Goal: Task Accomplishment & Management: Complete application form

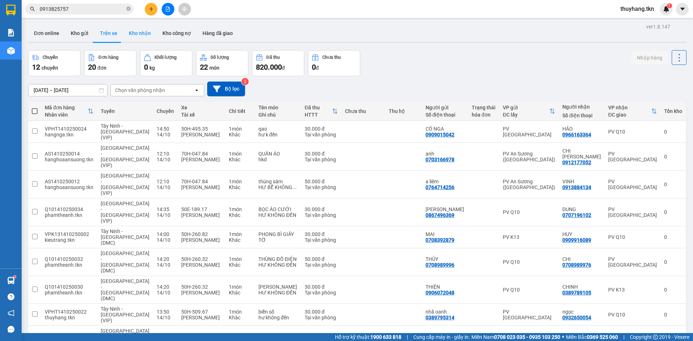
click at [135, 38] on button "Kho nhận" at bounding box center [140, 33] width 34 height 17
type input "[DATE] – [DATE]"
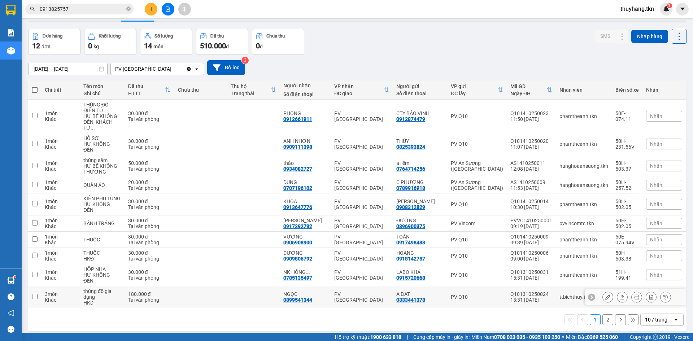
scroll to position [33, 0]
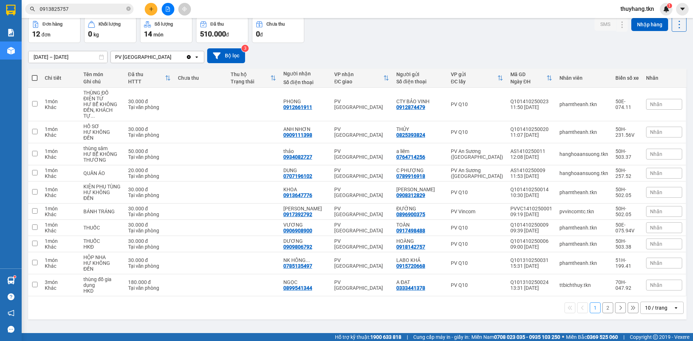
click at [603, 302] on button "2" at bounding box center [607, 307] width 11 height 11
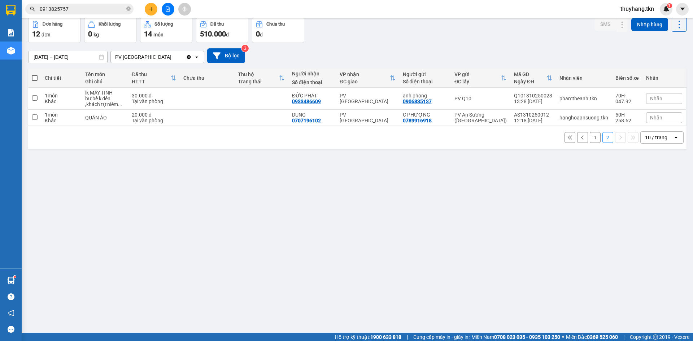
click at [589, 141] on button "1" at bounding box center [594, 137] width 11 height 11
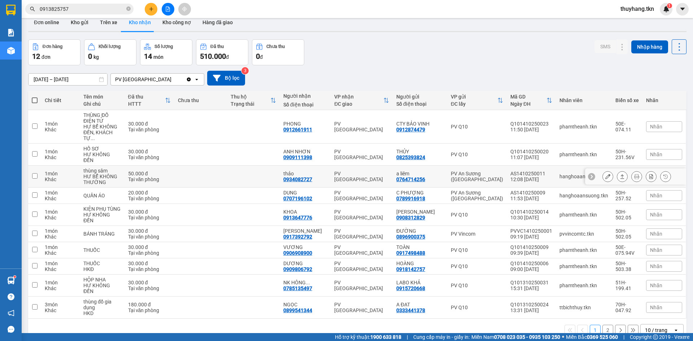
scroll to position [0, 0]
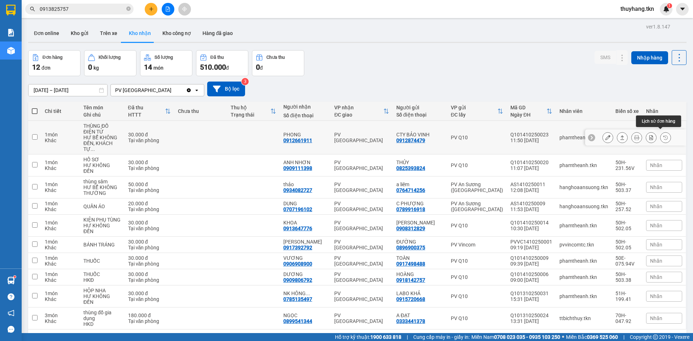
click at [663, 137] on icon at bounding box center [665, 137] width 5 height 5
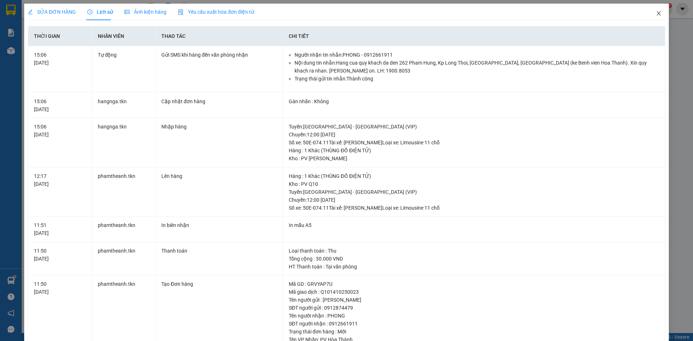
click at [655, 15] on icon "close" at bounding box center [658, 13] width 6 height 6
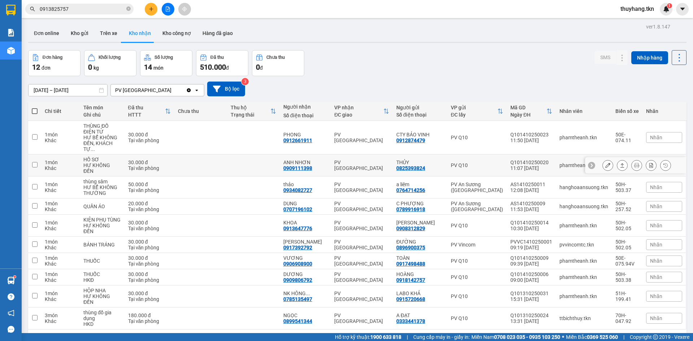
click at [663, 163] on icon at bounding box center [665, 165] width 5 height 5
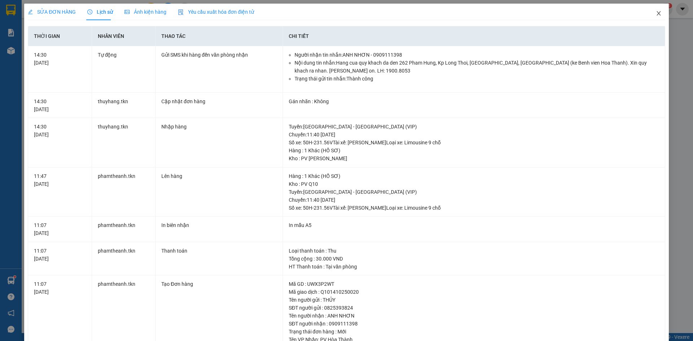
click at [655, 15] on icon "close" at bounding box center [658, 13] width 6 height 6
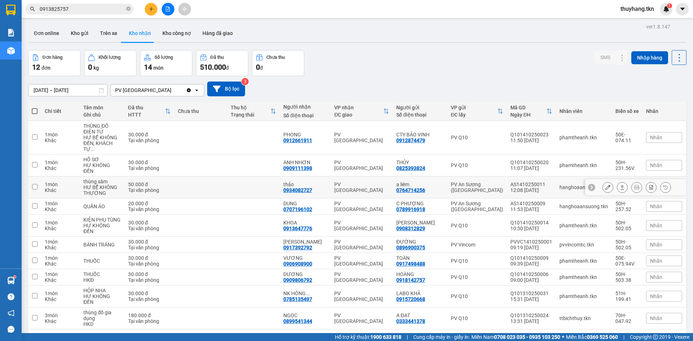
click at [663, 185] on icon at bounding box center [665, 187] width 4 height 4
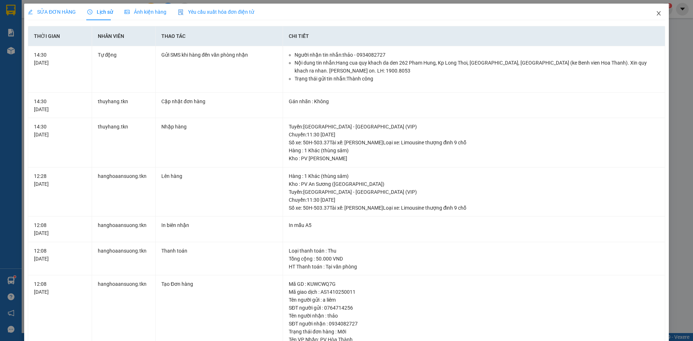
click at [650, 12] on span "Close" at bounding box center [658, 14] width 20 height 20
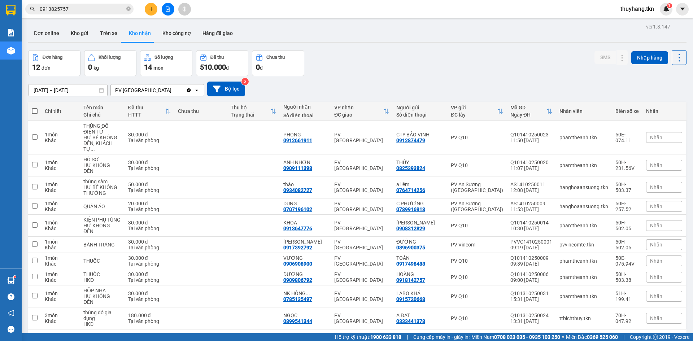
click at [153, 11] on icon "plus" at bounding box center [151, 8] width 5 height 5
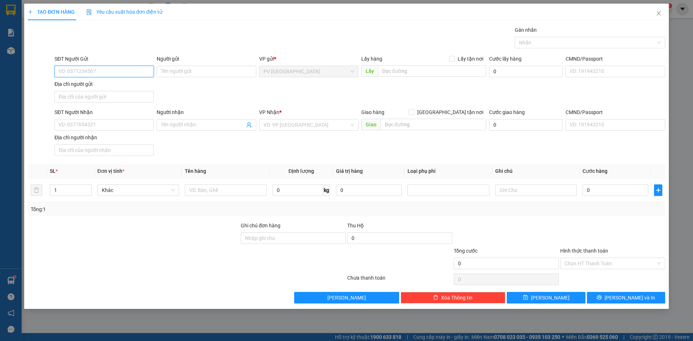
click at [113, 66] on input "SĐT Người Gửi" at bounding box center [103, 72] width 99 height 12
click at [104, 85] on div "0942852431 - C DUNG" at bounding box center [104, 86] width 91 height 8
type input "0942852431"
type input "C DUNG"
type input "0945468431"
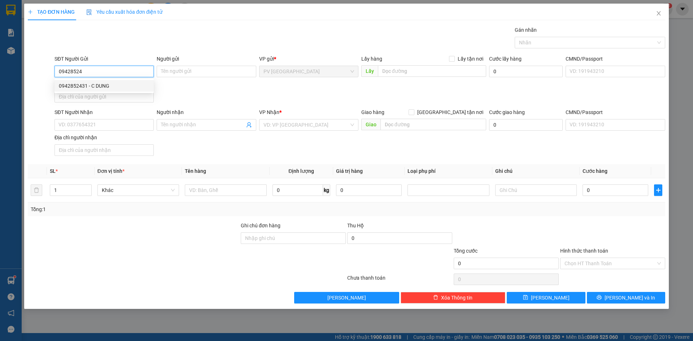
type input "C THÙY"
type input "30.000"
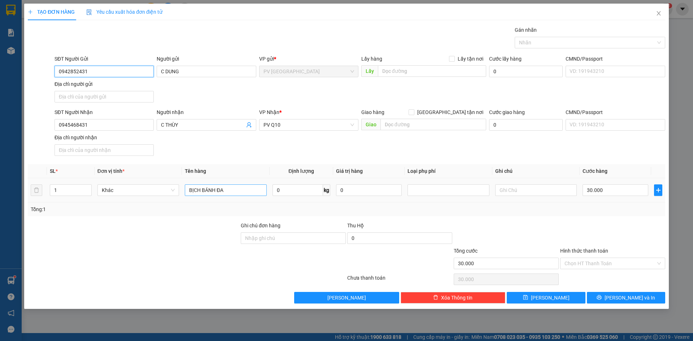
type input "0942852431"
drag, startPoint x: 254, startPoint y: 192, endPoint x: 199, endPoint y: 192, distance: 54.8
click at [197, 192] on input "BỊCH BÁNH ĐA" at bounding box center [226, 190] width 82 height 12
click at [243, 189] on input "BỊCH BÁNH ĐA" at bounding box center [226, 190] width 82 height 12
type input "BỊCH thuoc"
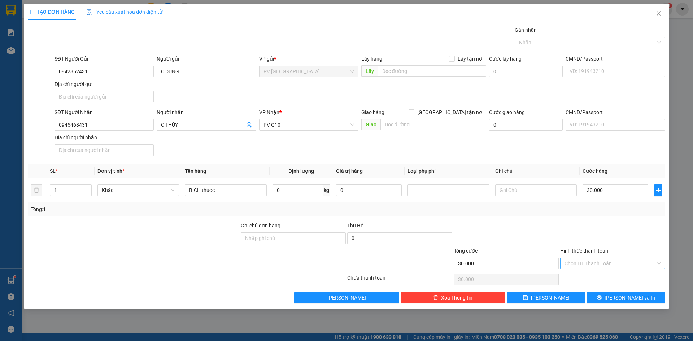
click at [604, 263] on input "Hình thức thanh toán" at bounding box center [609, 263] width 91 height 11
click at [608, 278] on div "Tại văn phòng" at bounding box center [612, 278] width 96 height 8
type input "0"
click at [629, 298] on span "[PERSON_NAME] và In" at bounding box center [629, 298] width 50 height 8
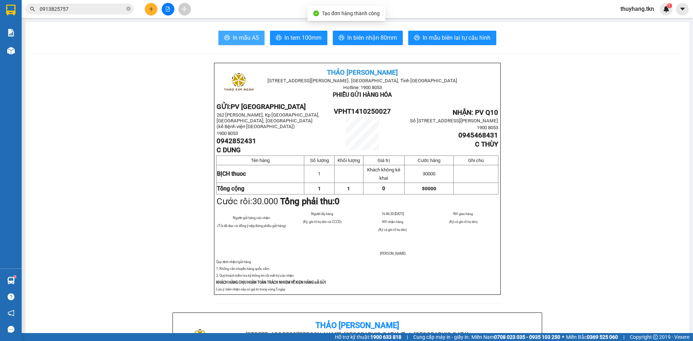
click at [233, 33] on span "In mẫu A5" at bounding box center [246, 37] width 26 height 9
click at [154, 7] on button at bounding box center [151, 9] width 13 height 13
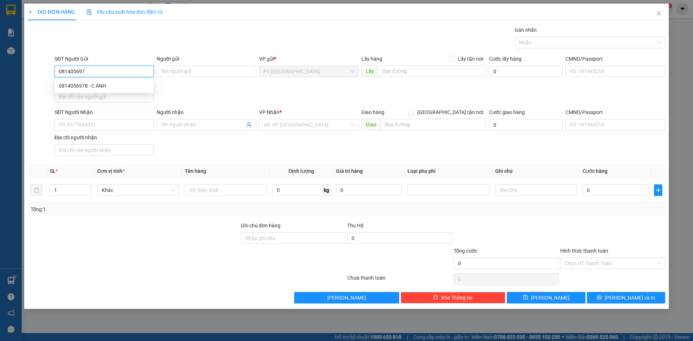
type input "0814056978"
click at [106, 85] on div "0814056978 - C ÁNH" at bounding box center [104, 86] width 91 height 8
type input "C ÁNH"
type input "0912991213"
type input "A TRƯỜNG"
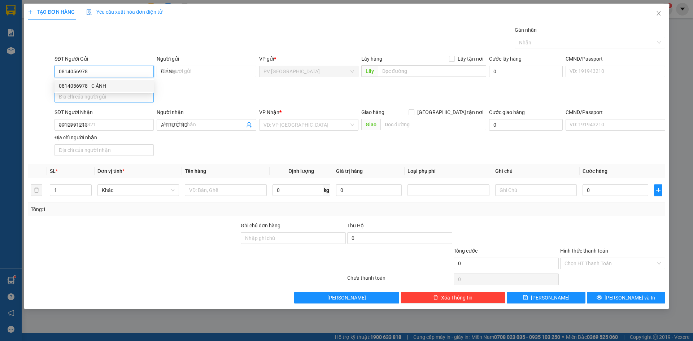
type input "20.000"
type input "0814056978"
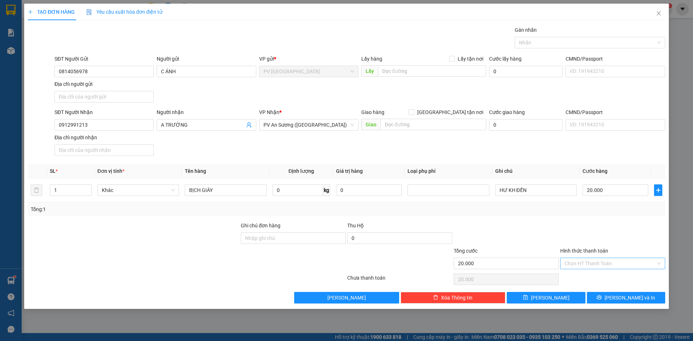
click at [582, 259] on input "Hình thức thanh toán" at bounding box center [609, 263] width 91 height 11
click at [583, 281] on div "Tại văn phòng" at bounding box center [612, 278] width 96 height 8
type input "0"
click at [611, 300] on button "[PERSON_NAME] và In" at bounding box center [625, 298] width 78 height 12
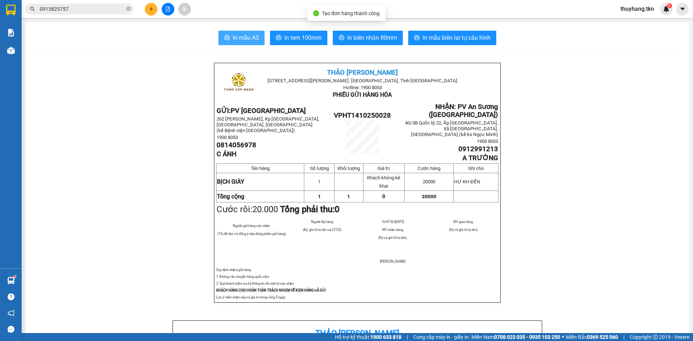
click at [249, 32] on button "In mẫu A5" at bounding box center [241, 38] width 46 height 14
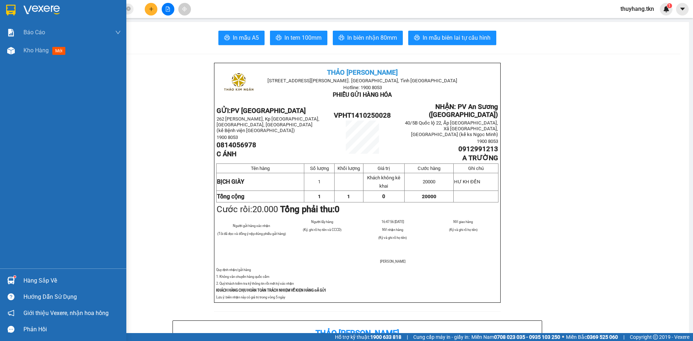
click at [30, 280] on div "Hàng sắp về" at bounding box center [71, 280] width 97 height 11
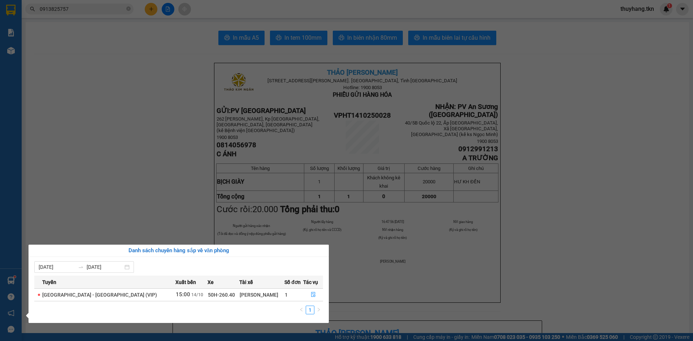
click at [155, 224] on section "Kết quả tìm kiếm ( 17 ) Bộ lọc Mã ĐH Trạng thái Món hàng Thu hộ Tổng cước Chưa …" at bounding box center [346, 170] width 693 height 341
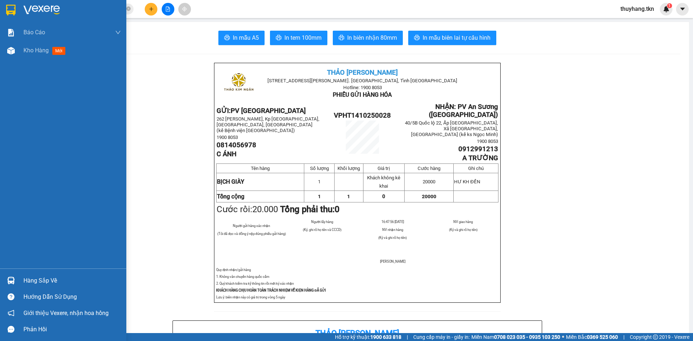
click at [13, 12] on img at bounding box center [10, 10] width 9 height 11
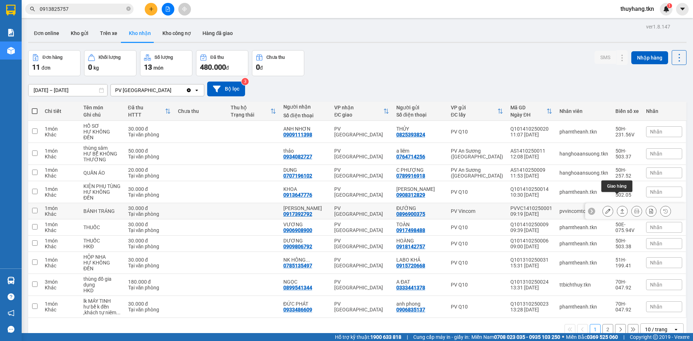
click at [619, 208] on icon at bounding box center [621, 210] width 5 height 5
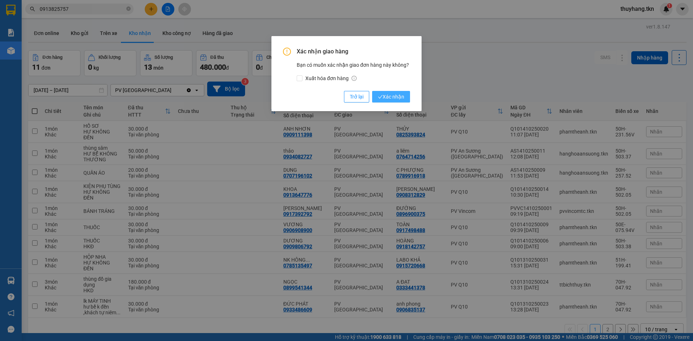
click at [398, 101] on button "Xác nhận" at bounding box center [391, 97] width 38 height 12
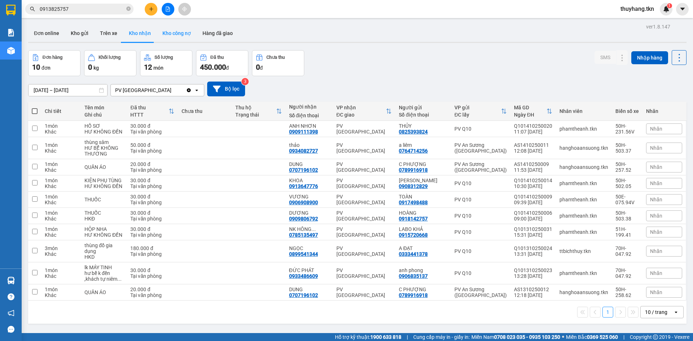
click at [187, 31] on button "Kho công nợ" at bounding box center [177, 33] width 40 height 17
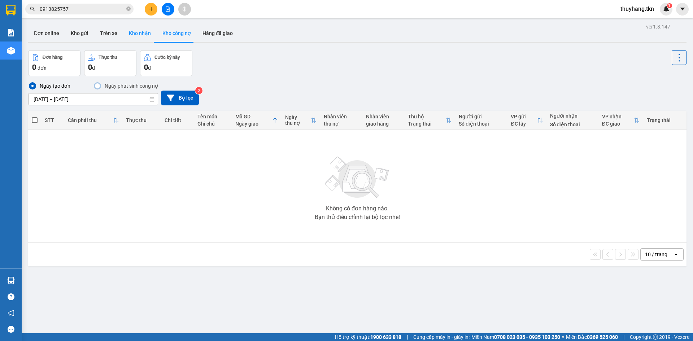
click at [135, 32] on button "Kho nhận" at bounding box center [140, 33] width 34 height 17
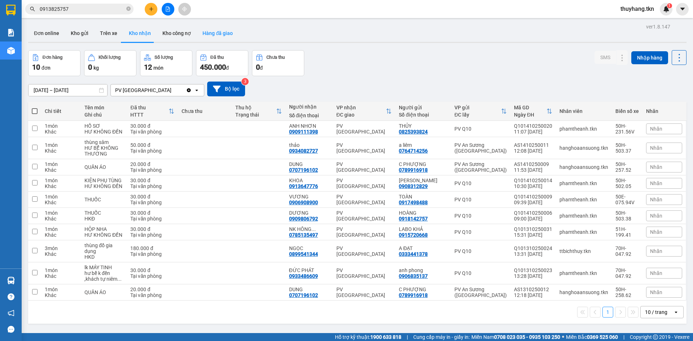
click at [229, 31] on button "Hàng đã giao" at bounding box center [218, 33] width 42 height 17
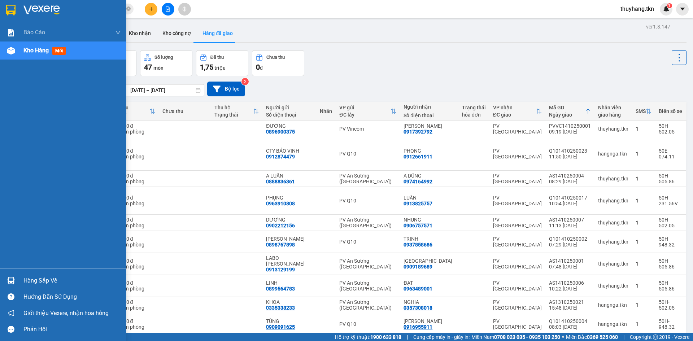
click at [12, 11] on img at bounding box center [10, 10] width 9 height 11
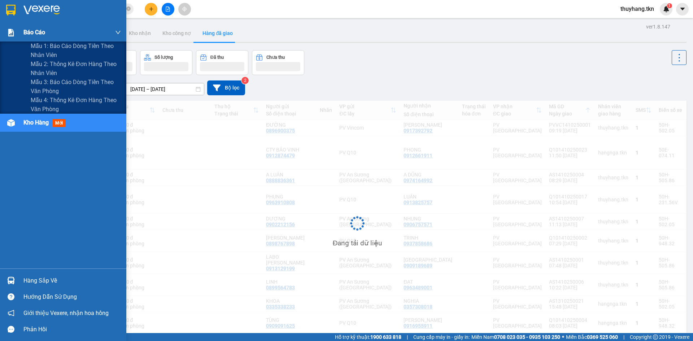
click at [61, 38] on div "Báo cáo" at bounding box center [71, 32] width 97 height 18
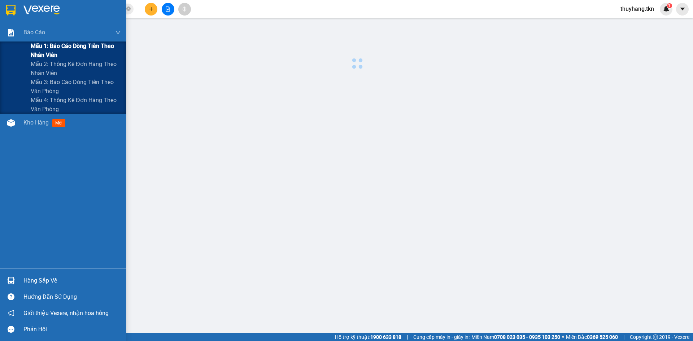
click at [65, 45] on span "Mẫu 1: Báo cáo dòng tiền theo nhân viên" at bounding box center [76, 50] width 90 height 18
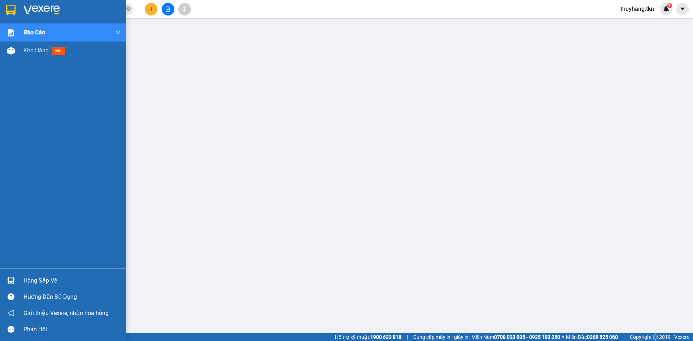
click at [10, 10] on img at bounding box center [10, 10] width 9 height 11
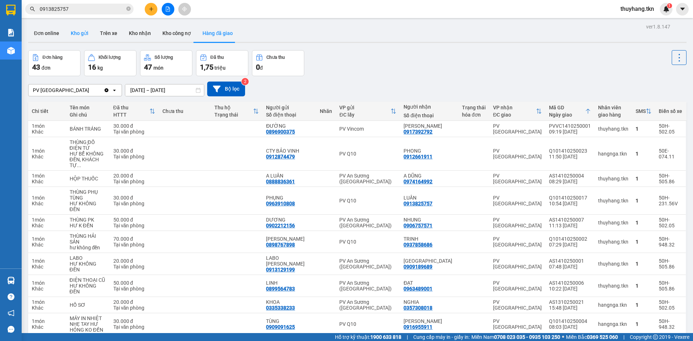
click at [79, 27] on button "Kho gửi" at bounding box center [79, 33] width 29 height 17
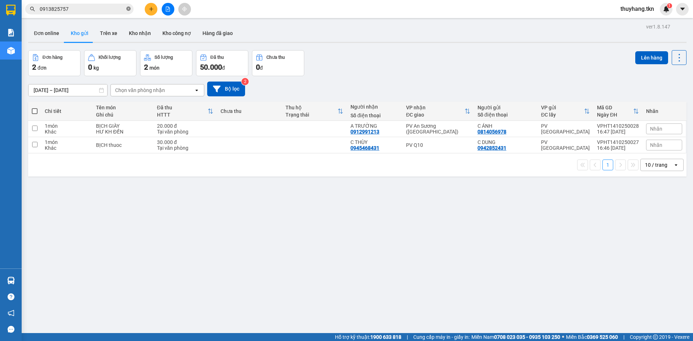
click at [129, 6] on span at bounding box center [128, 9] width 4 height 7
